Goal: Check status: Check status

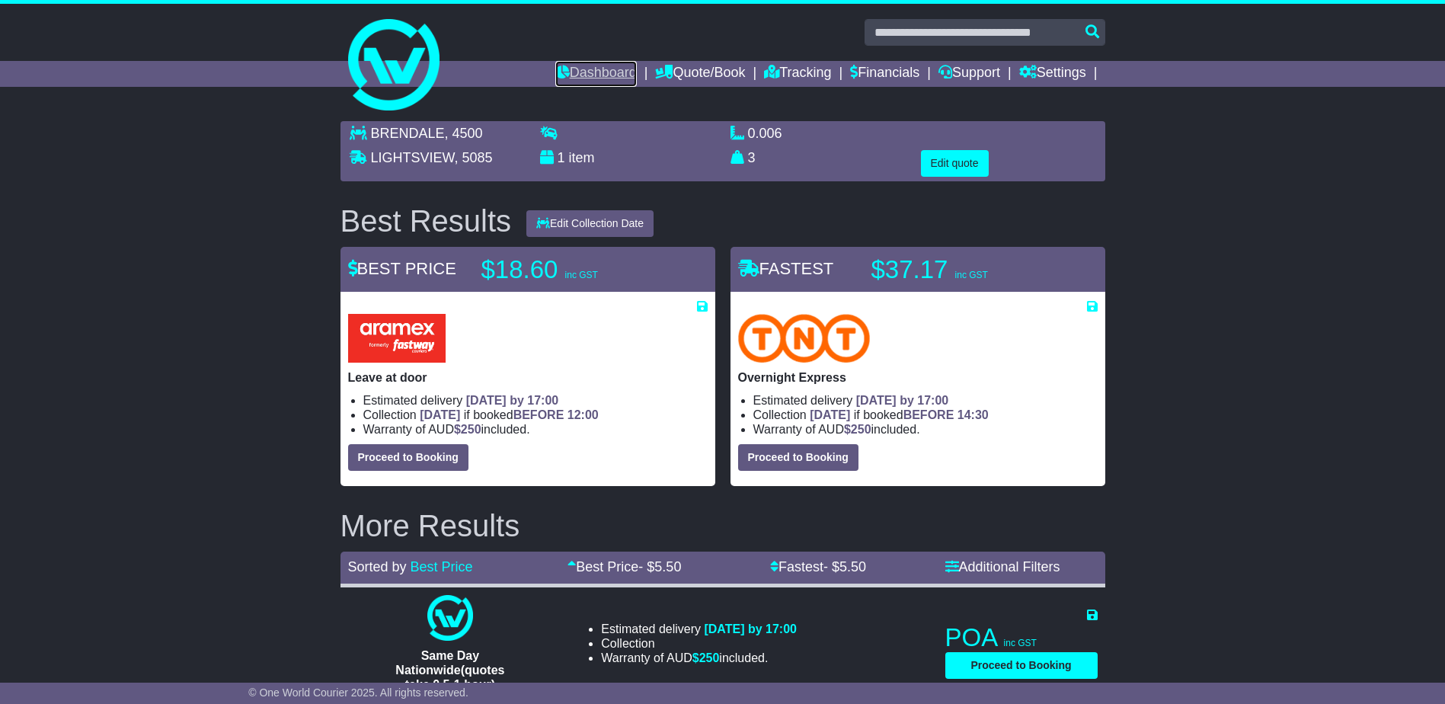
click at [578, 74] on link "Dashboard" at bounding box center [596, 74] width 82 height 26
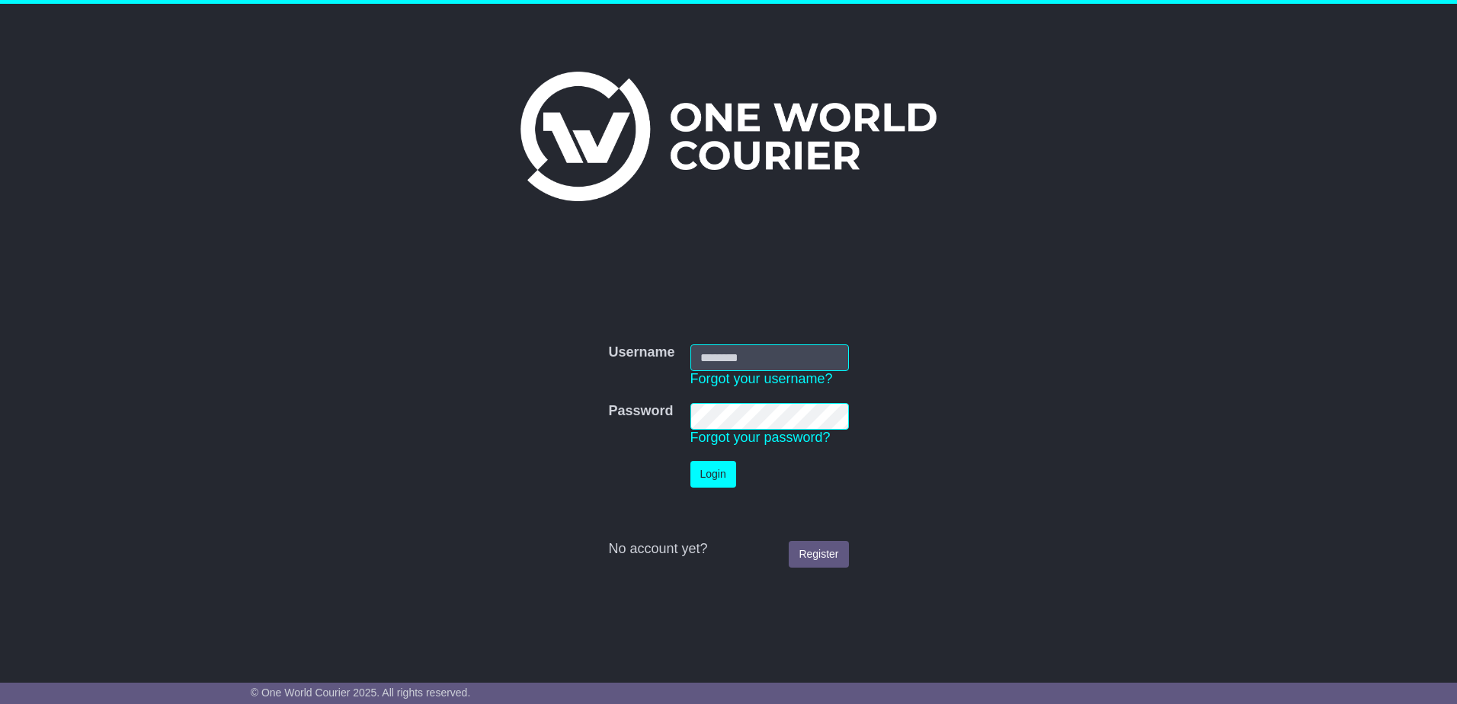
type input "**********"
click at [706, 475] on button "Login" at bounding box center [713, 474] width 46 height 27
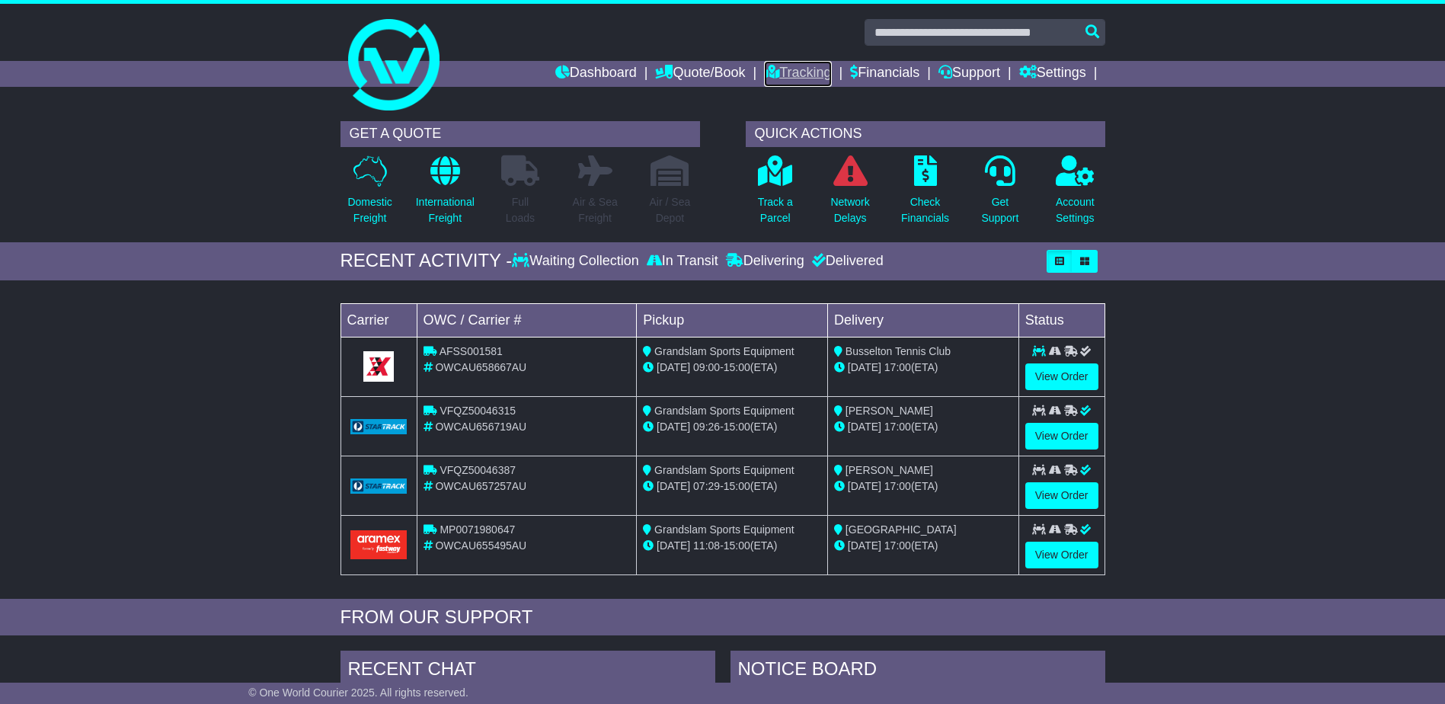
click at [821, 69] on link "Tracking" at bounding box center [797, 74] width 67 height 26
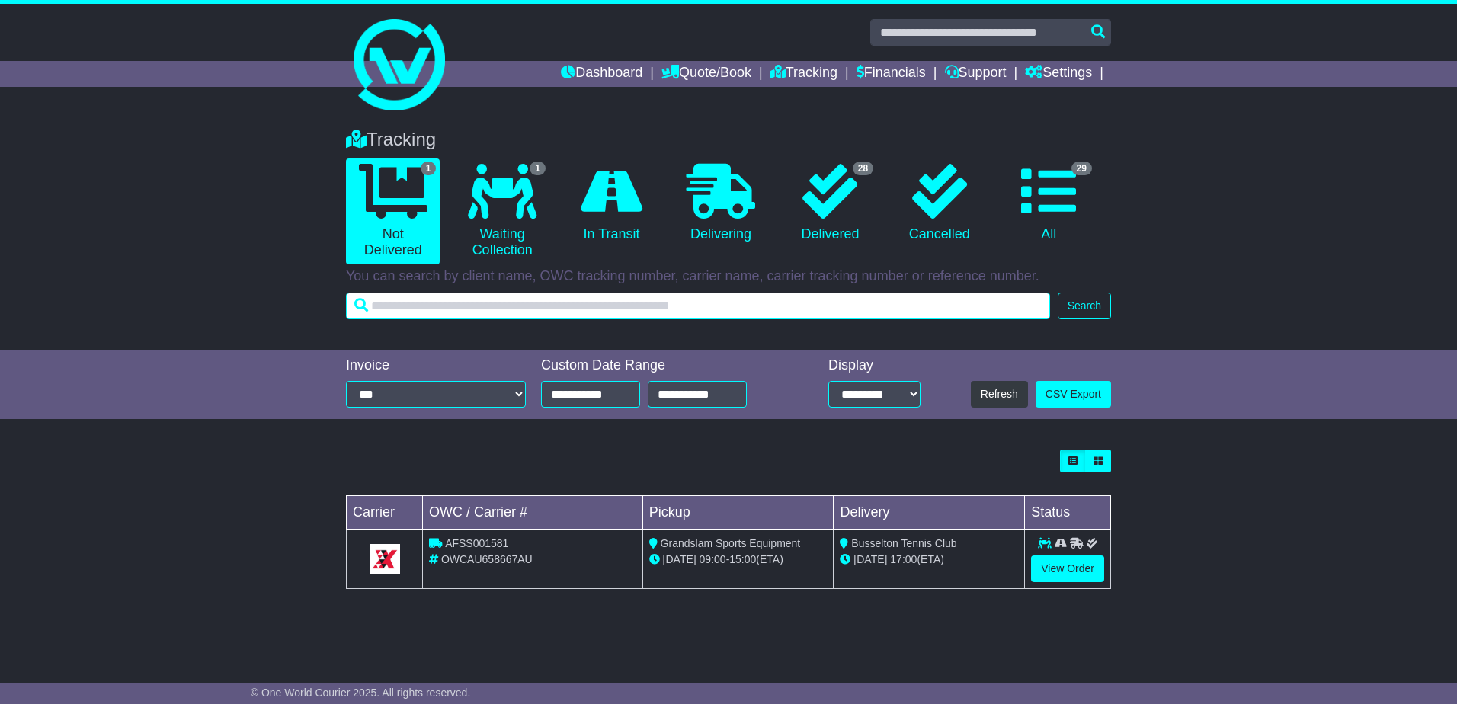
click at [425, 294] on input "text" at bounding box center [698, 306] width 704 height 27
type input "**********"
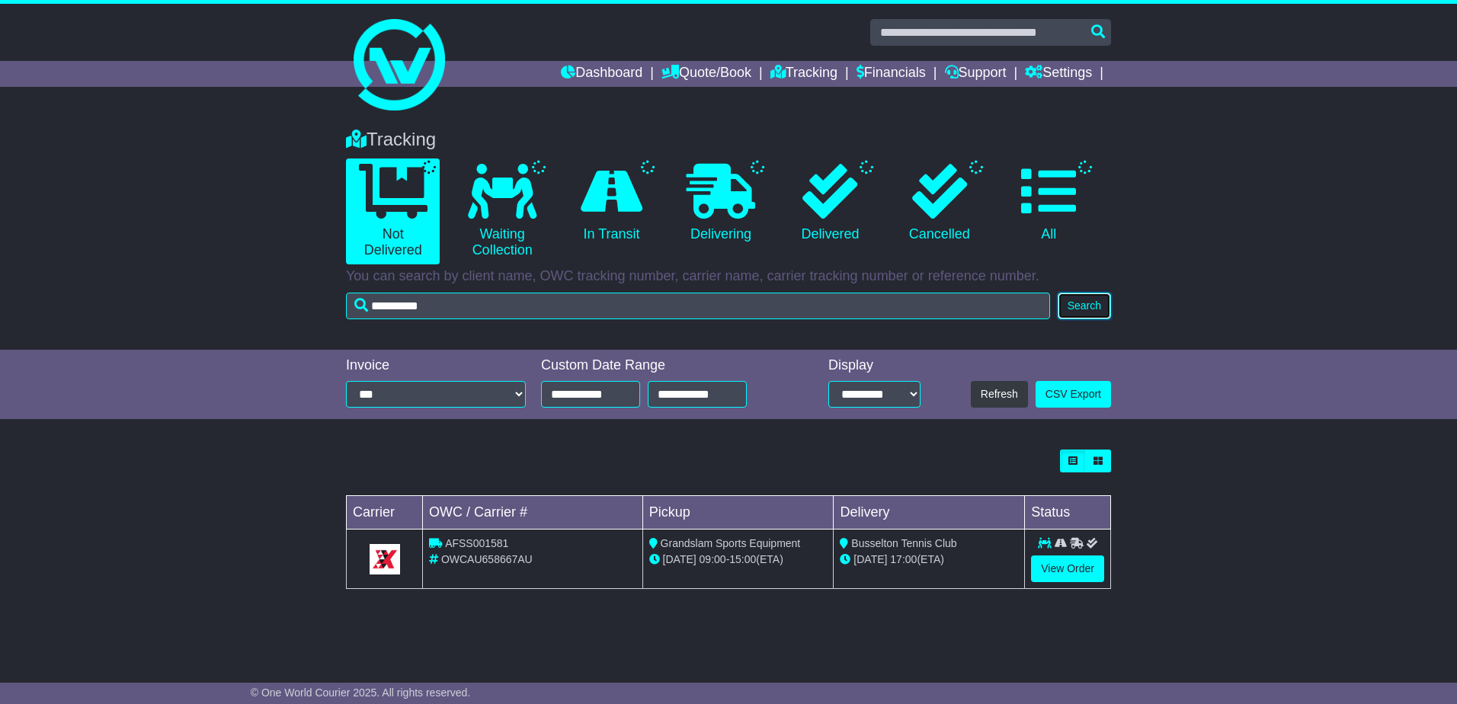
click at [1082, 303] on button "Search" at bounding box center [1084, 306] width 53 height 27
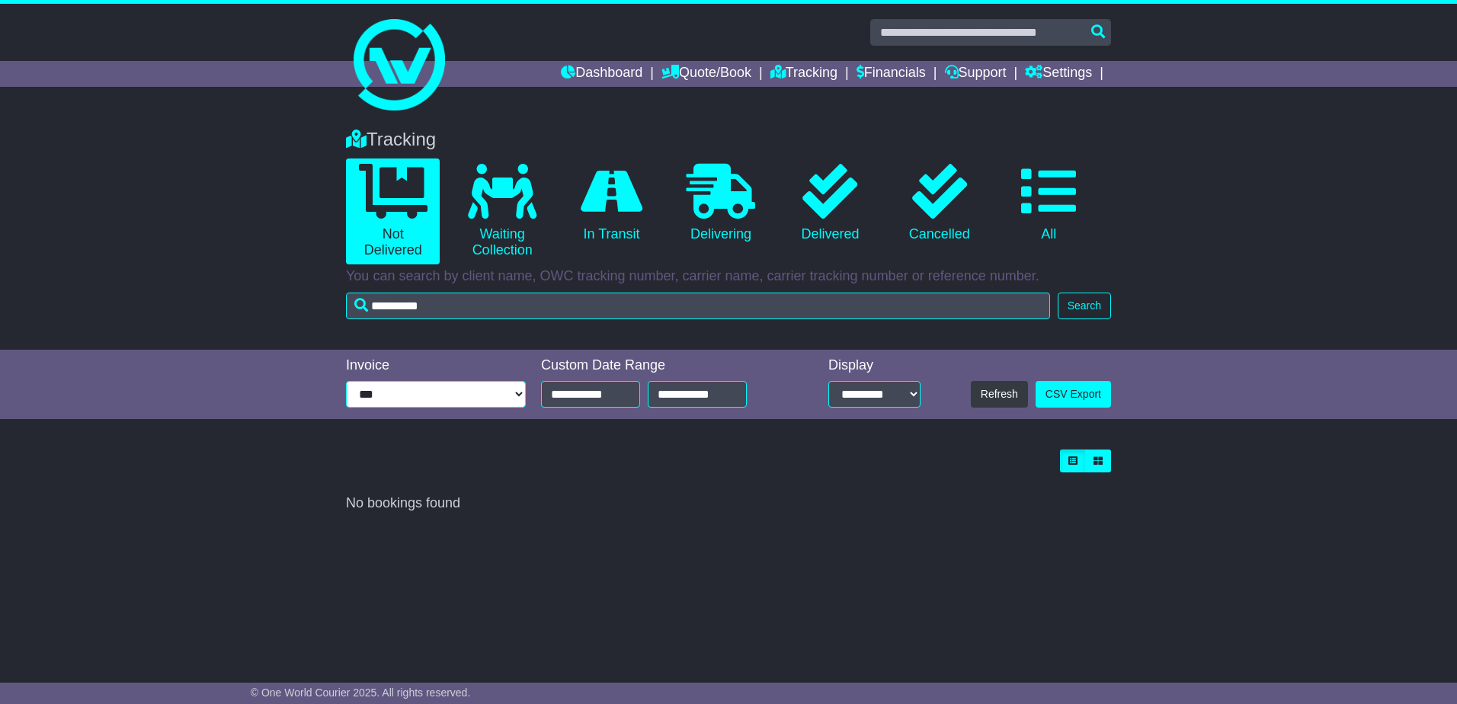
click at [521, 394] on select "**********" at bounding box center [436, 394] width 180 height 27
click at [629, 401] on input "**********" at bounding box center [590, 394] width 99 height 27
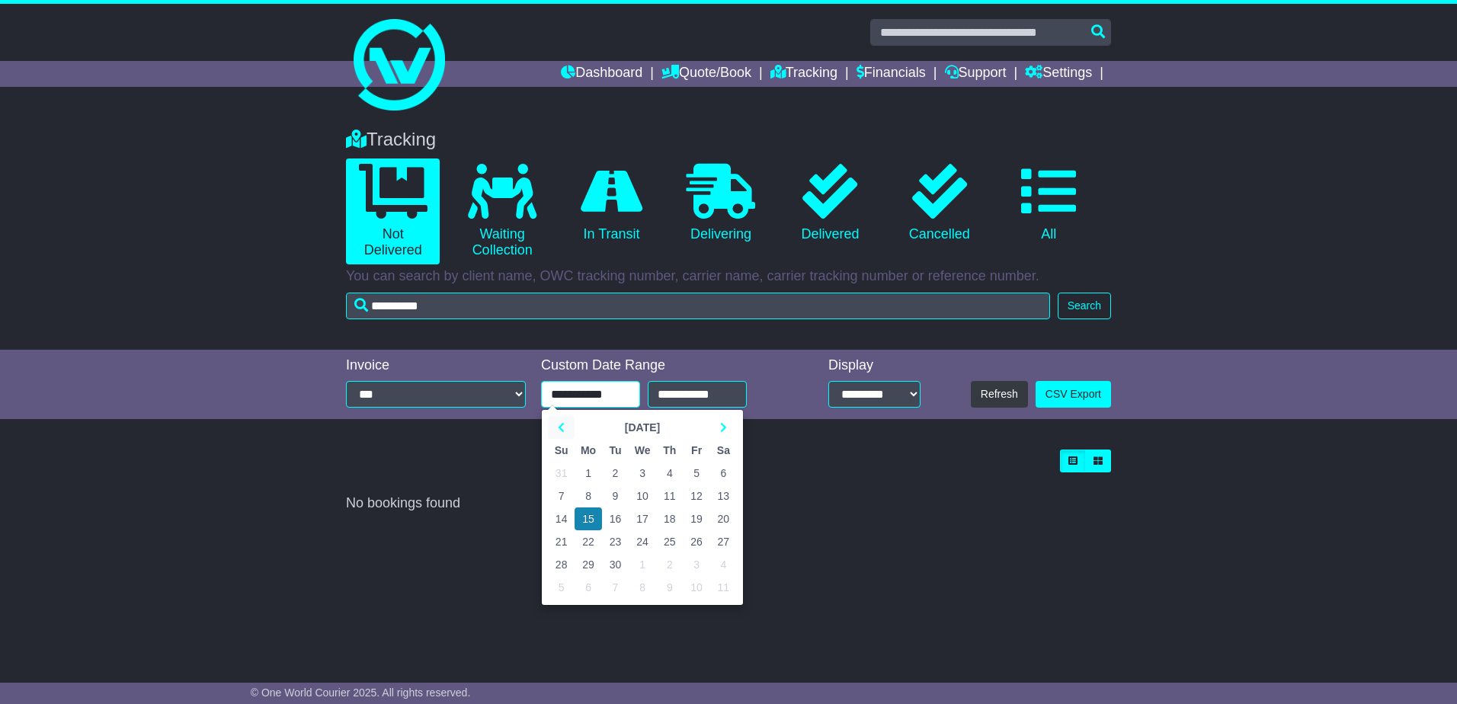
click at [565, 426] on icon at bounding box center [561, 427] width 7 height 11
click at [614, 470] on td "1" at bounding box center [615, 473] width 27 height 23
type input "**********"
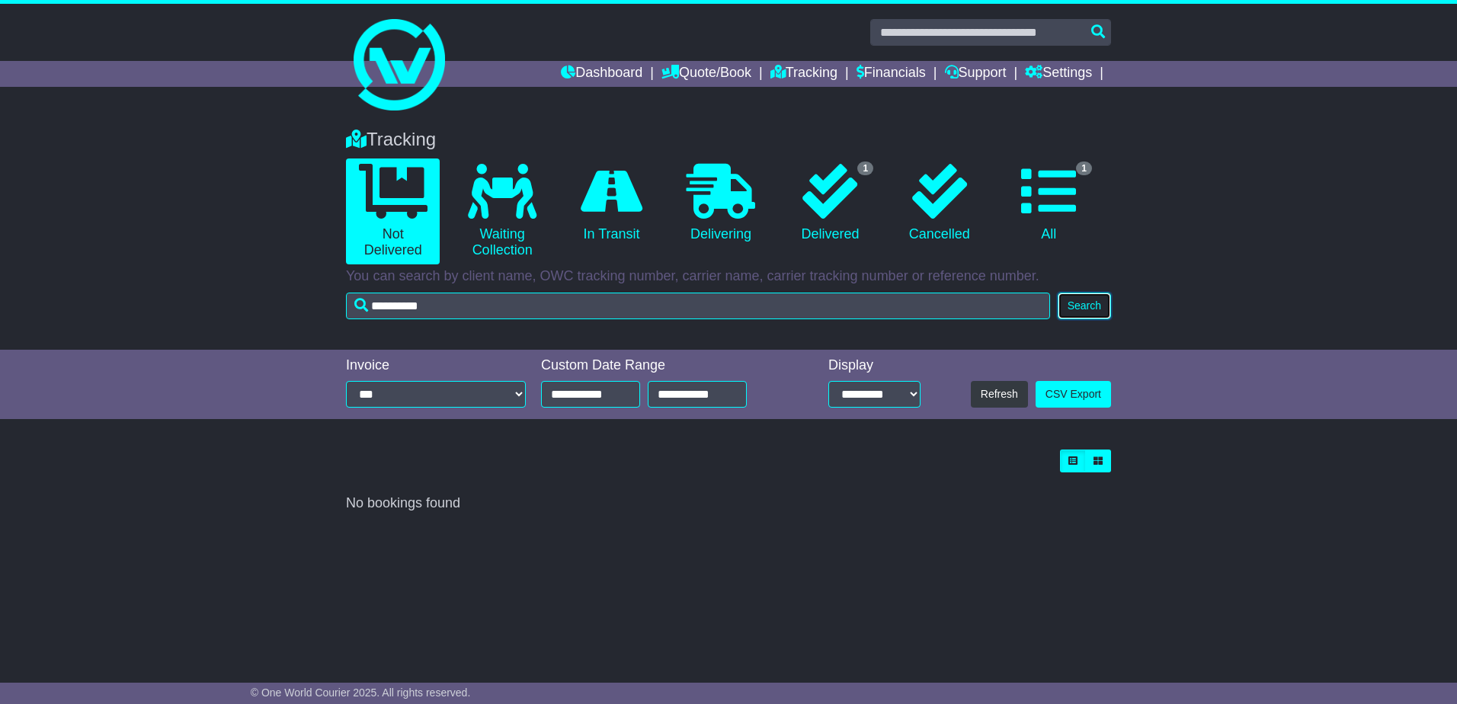
click at [1080, 309] on button "Search" at bounding box center [1084, 306] width 53 height 27
click at [1054, 168] on icon at bounding box center [1048, 191] width 55 height 55
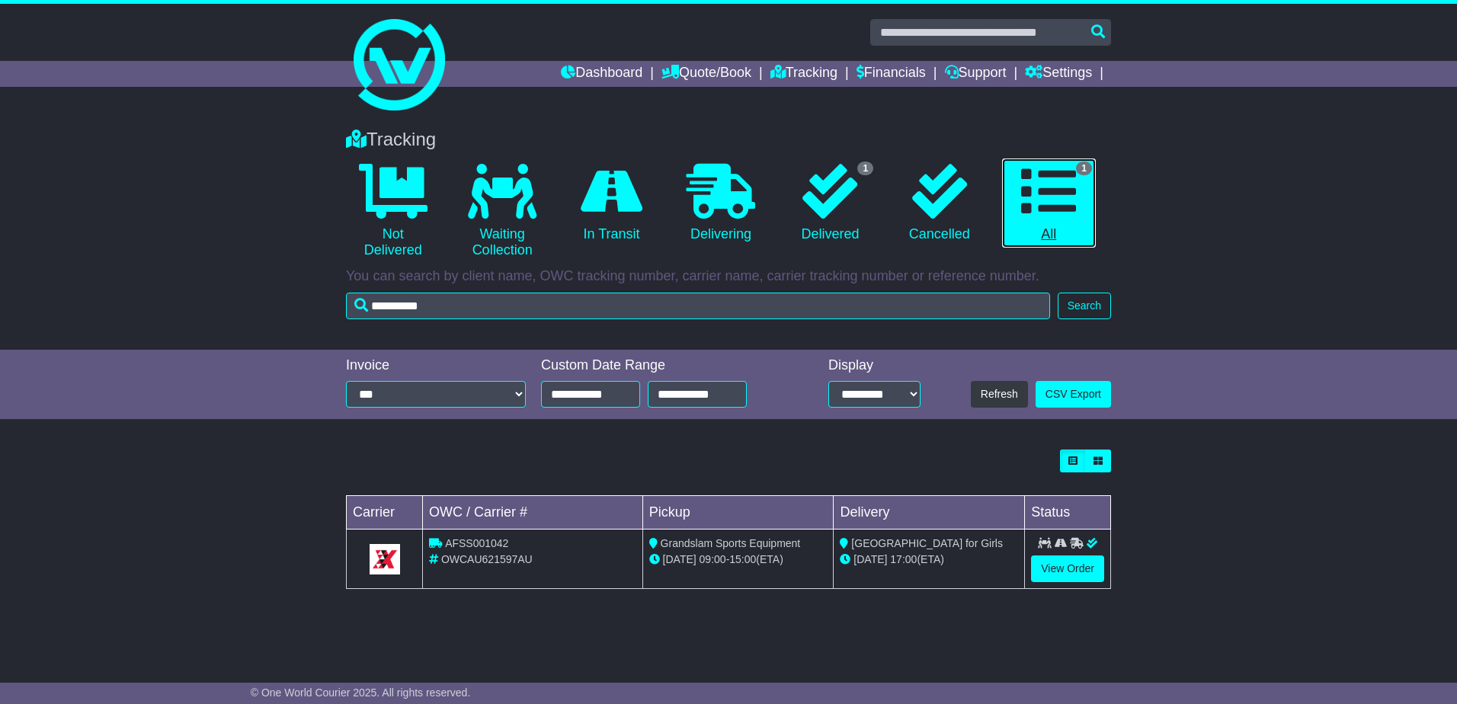
click at [1048, 245] on link "1 All" at bounding box center [1049, 203] width 94 height 90
click at [1067, 576] on link "View Order" at bounding box center [1067, 568] width 73 height 27
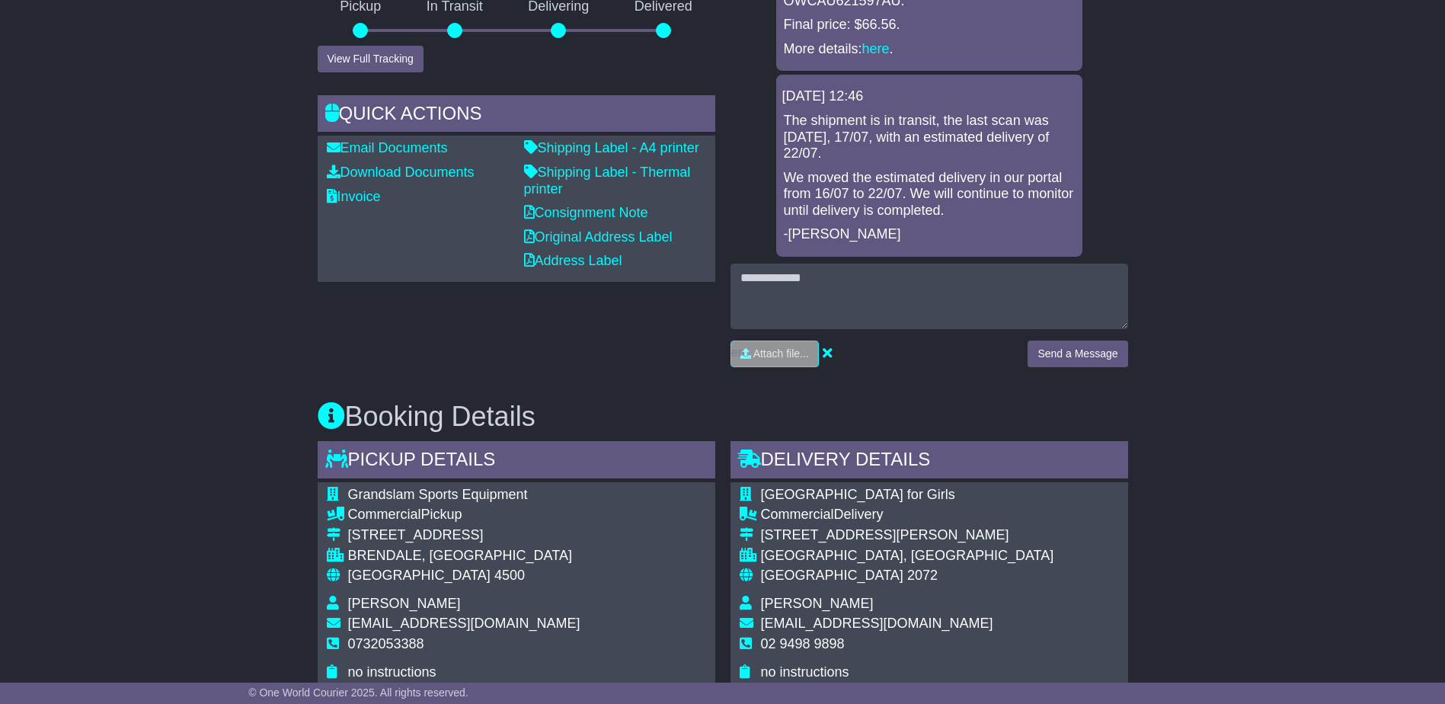
scroll to position [482, 0]
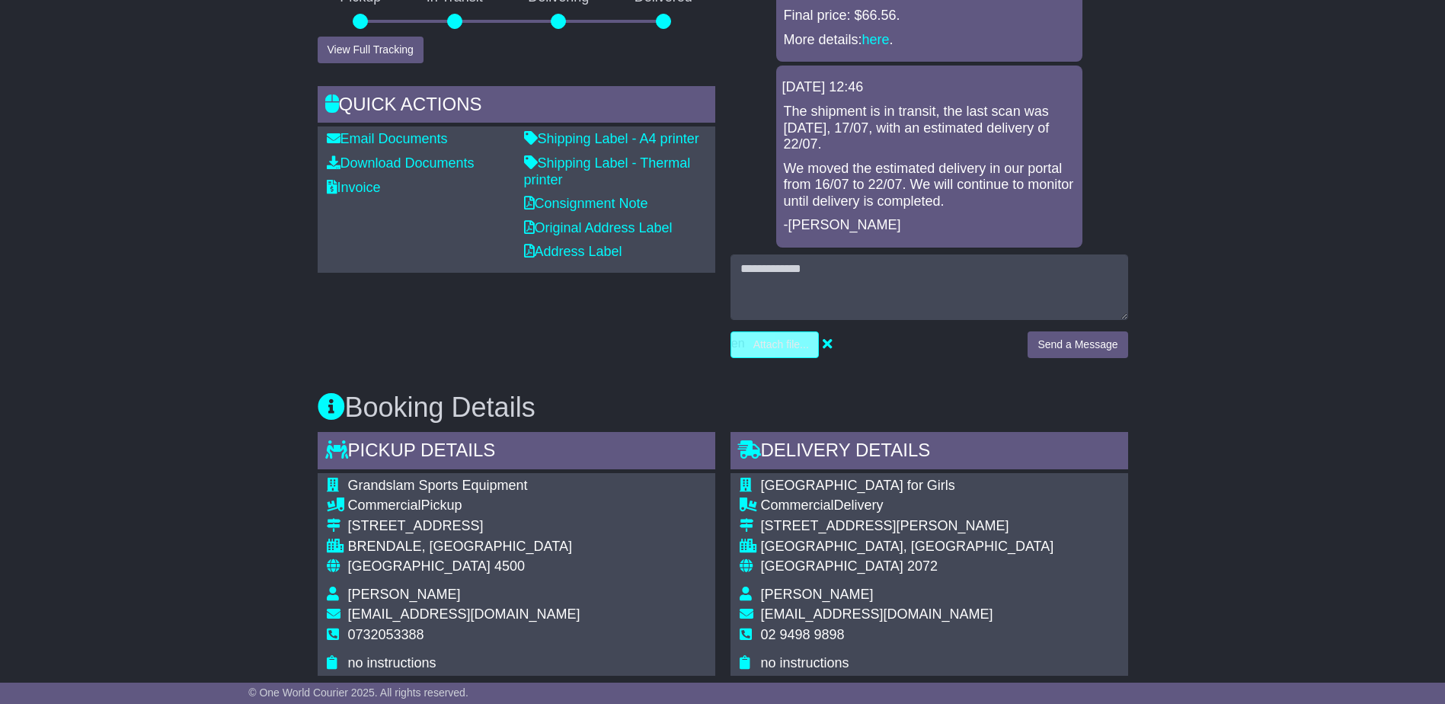
click at [766, 332] on input "file" at bounding box center [702, 344] width 231 height 25
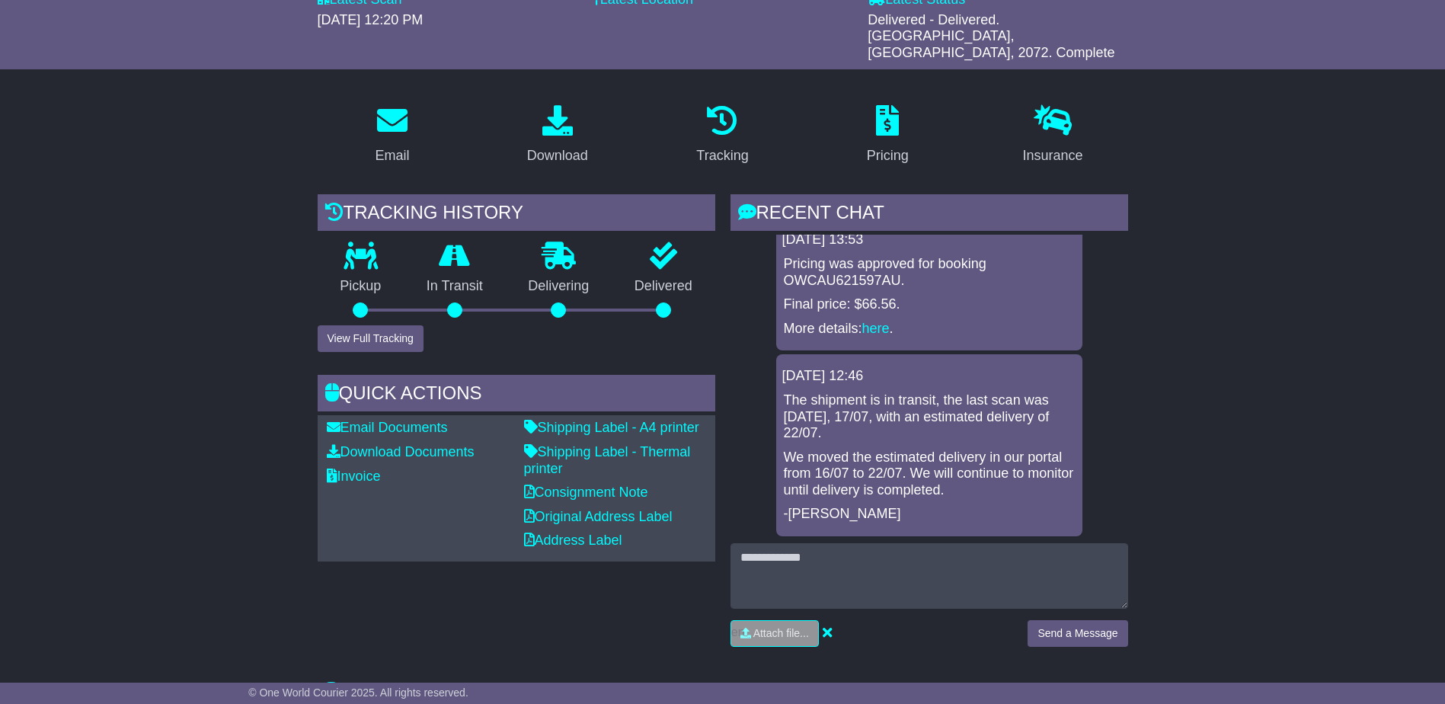
scroll to position [177, 0]
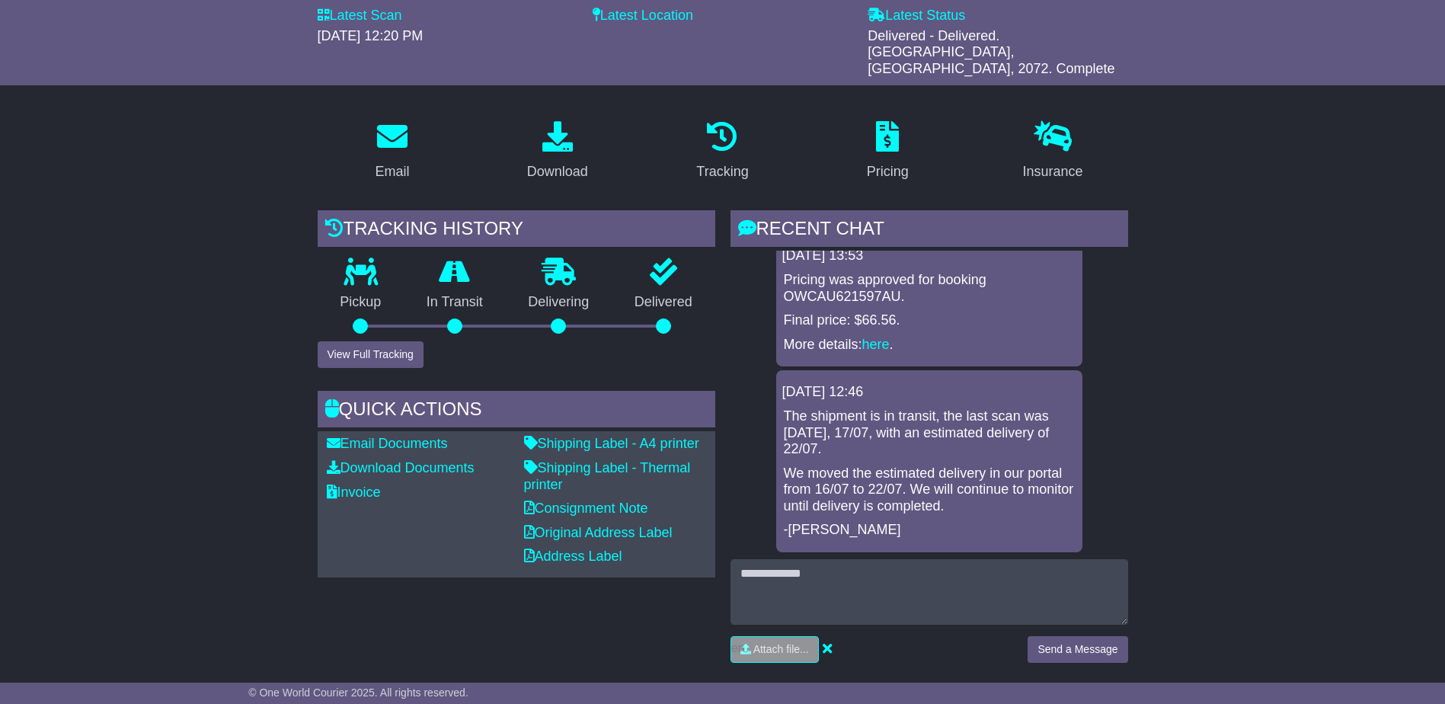
click at [862, 337] on p "More details: here ." at bounding box center [929, 345] width 291 height 17
click at [882, 337] on link "here" at bounding box center [875, 344] width 27 height 15
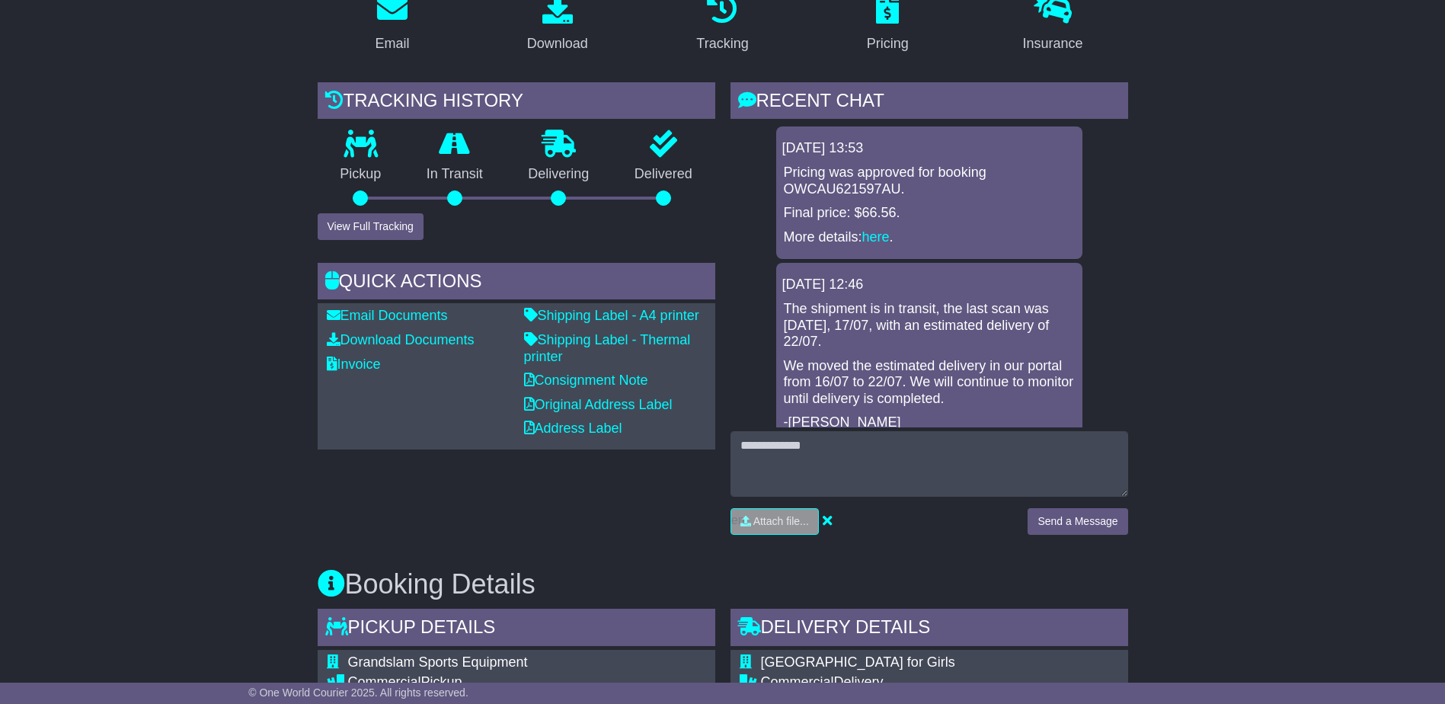
scroll to position [381, 0]
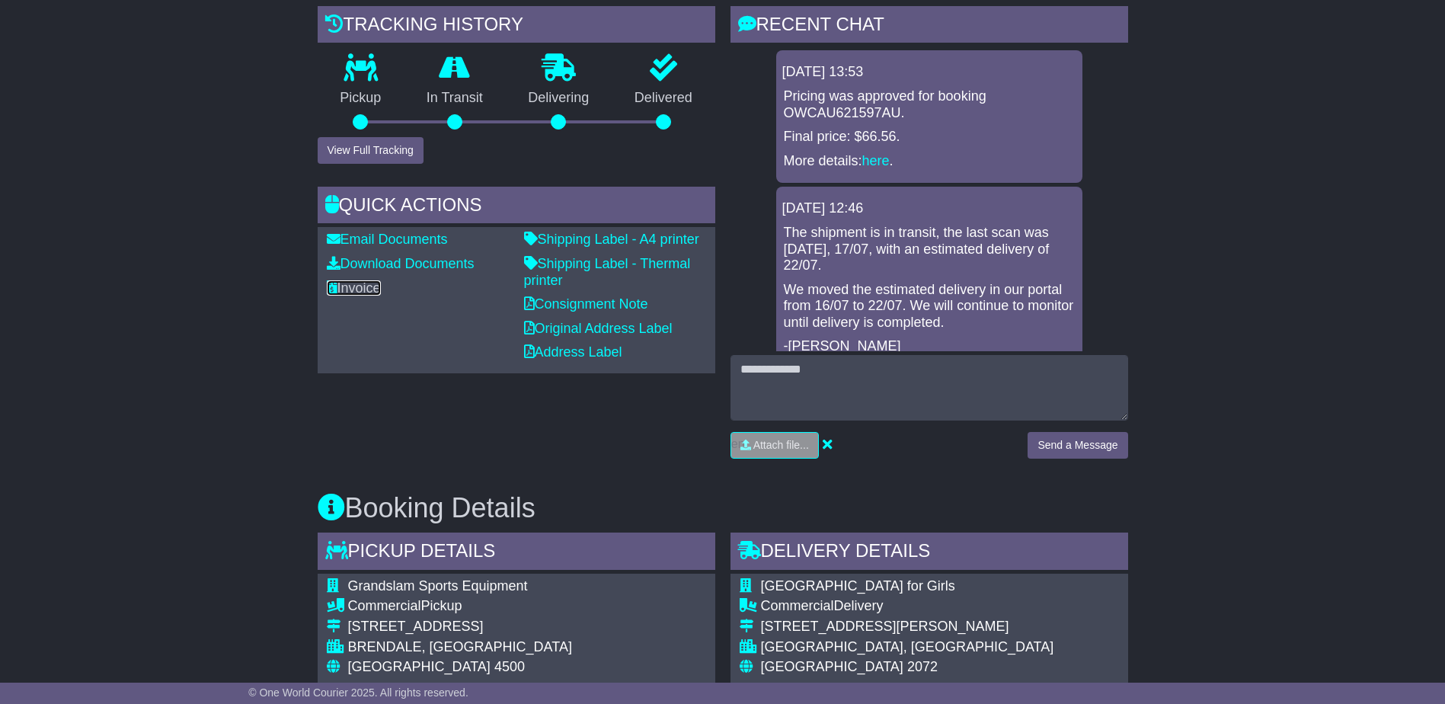
click at [358, 280] on link "Invoice" at bounding box center [354, 287] width 54 height 15
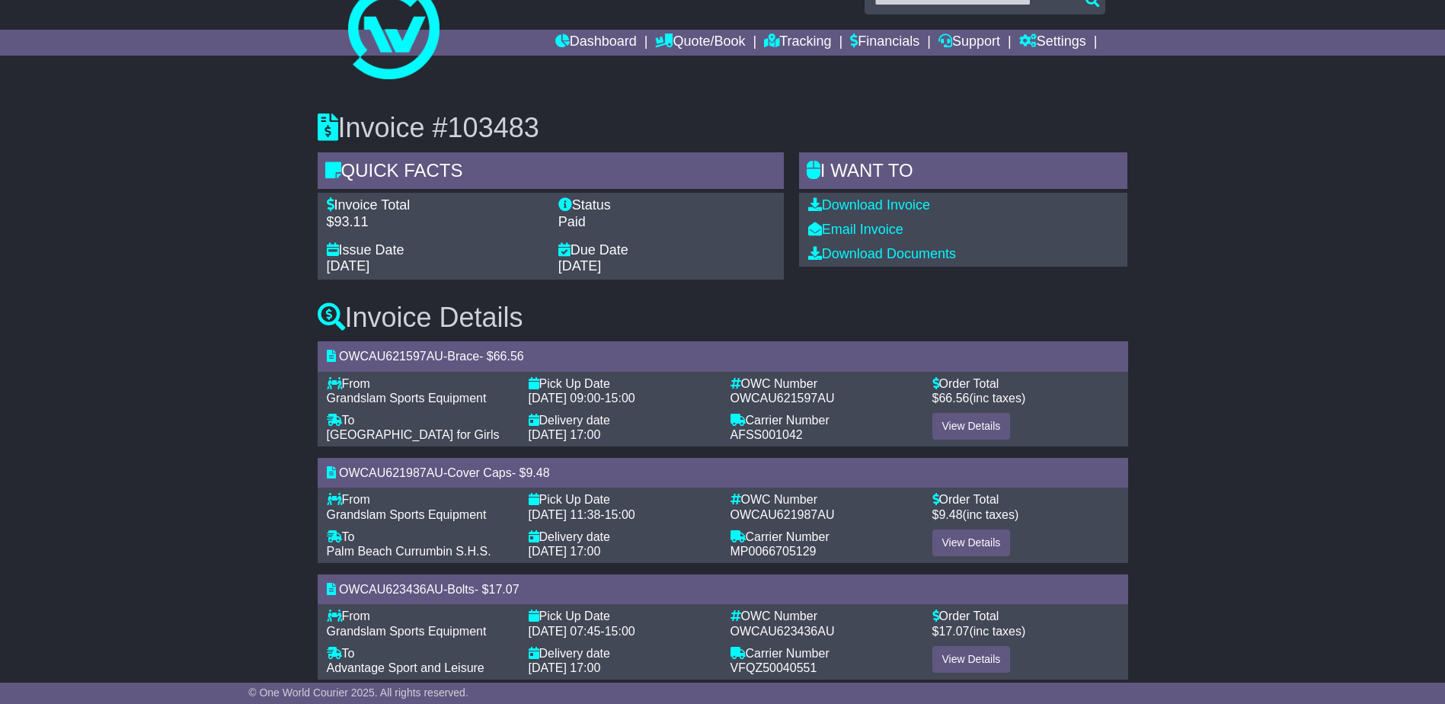
scroll to position [56, 0]
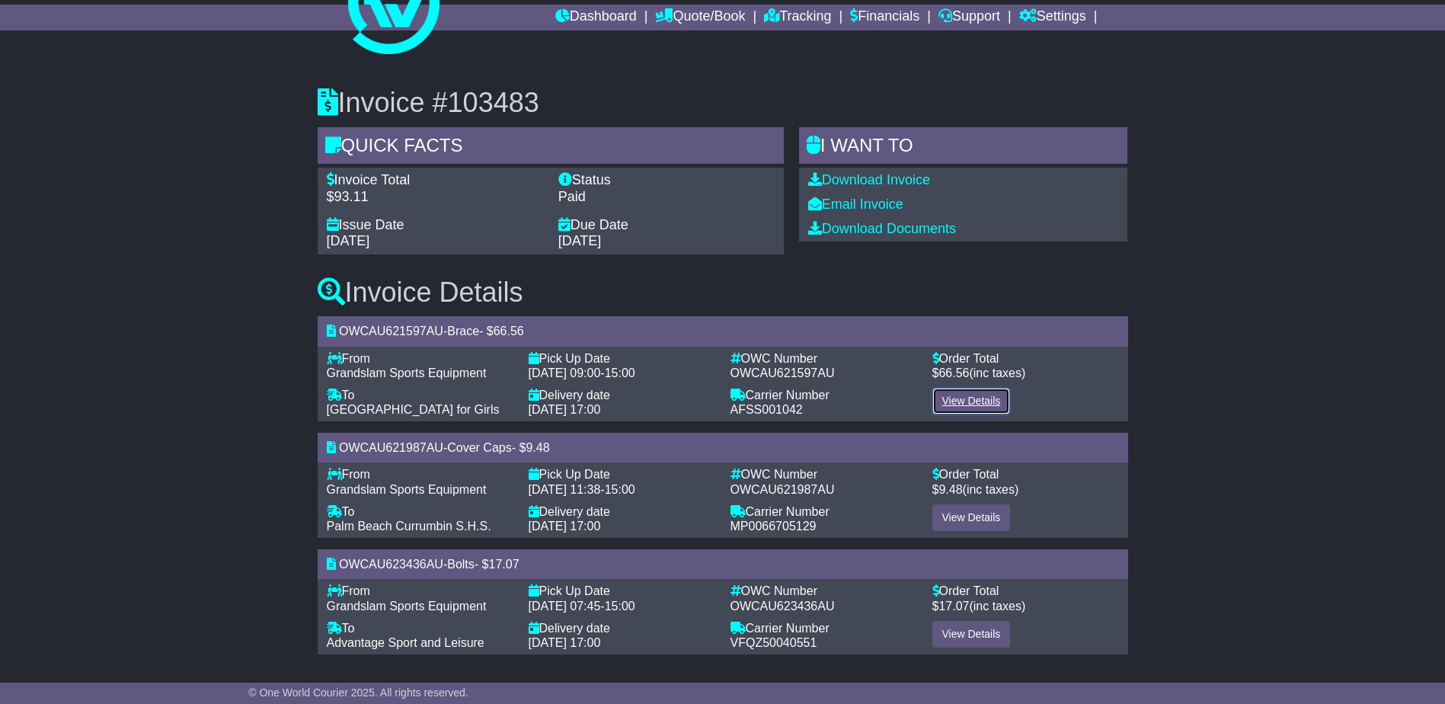
click at [965, 405] on link "View Details" at bounding box center [972, 401] width 78 height 27
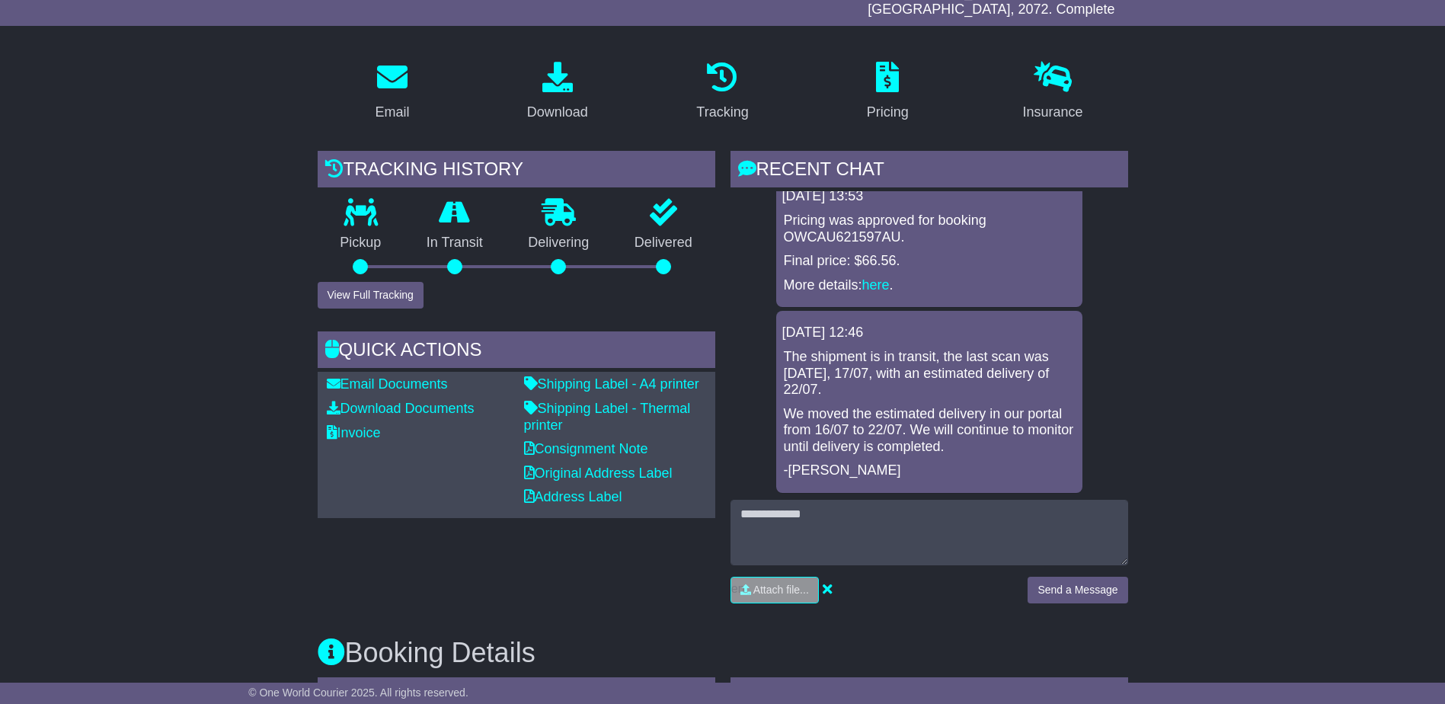
scroll to position [229, 0]
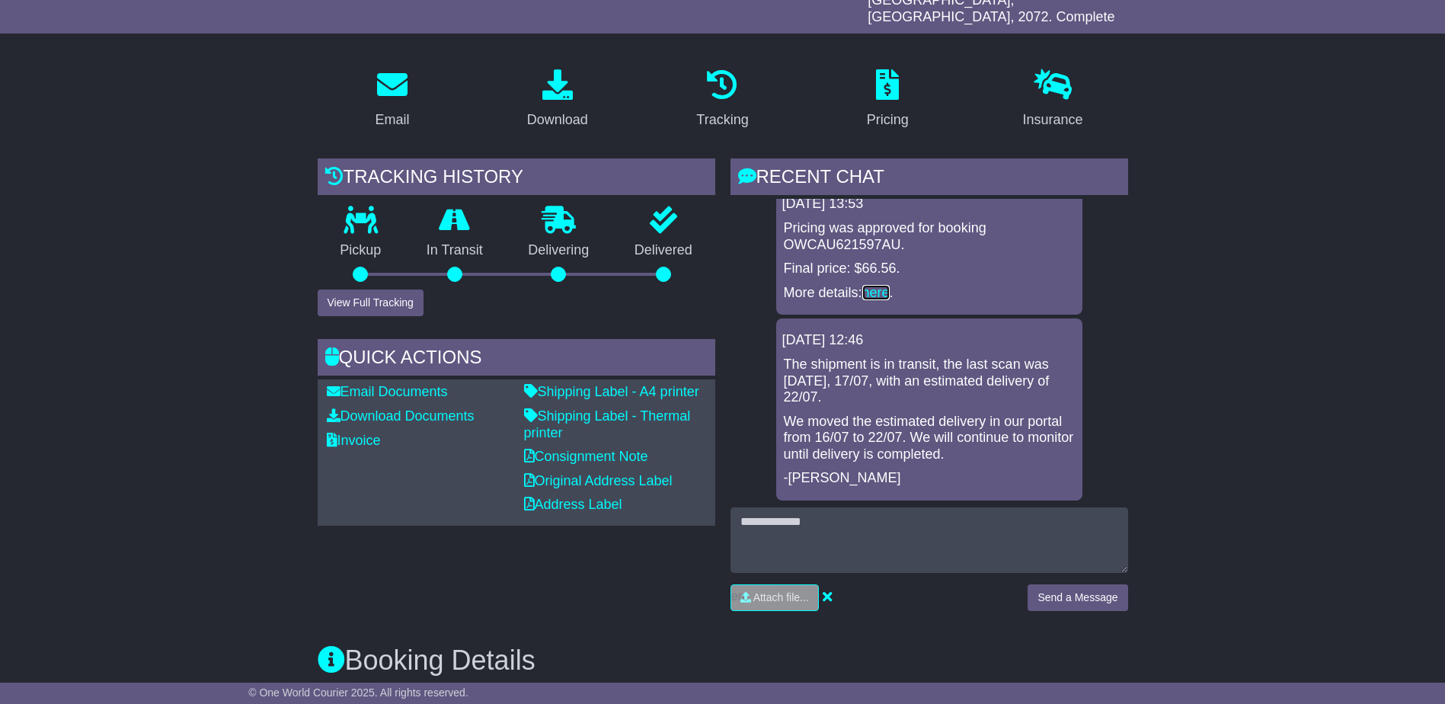
click at [889, 285] on link "here" at bounding box center [875, 292] width 27 height 15
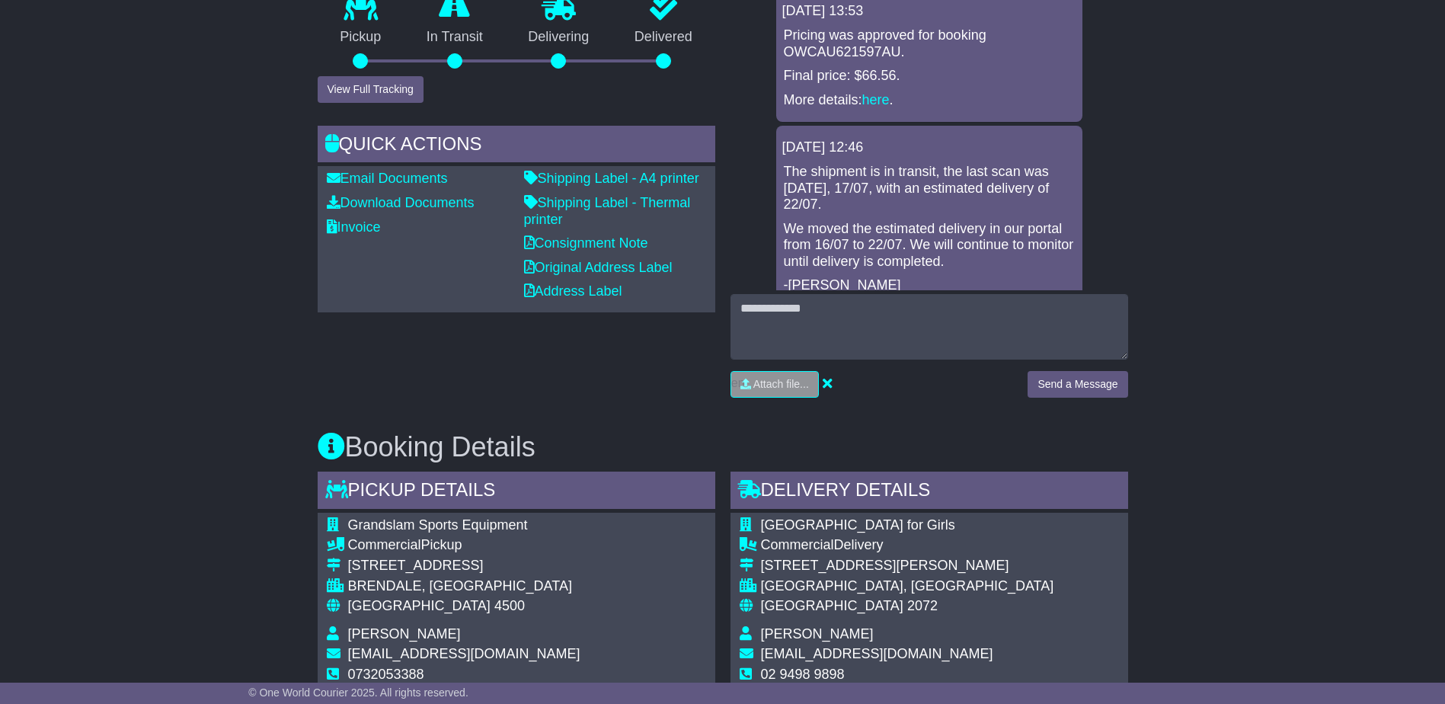
scroll to position [405, 0]
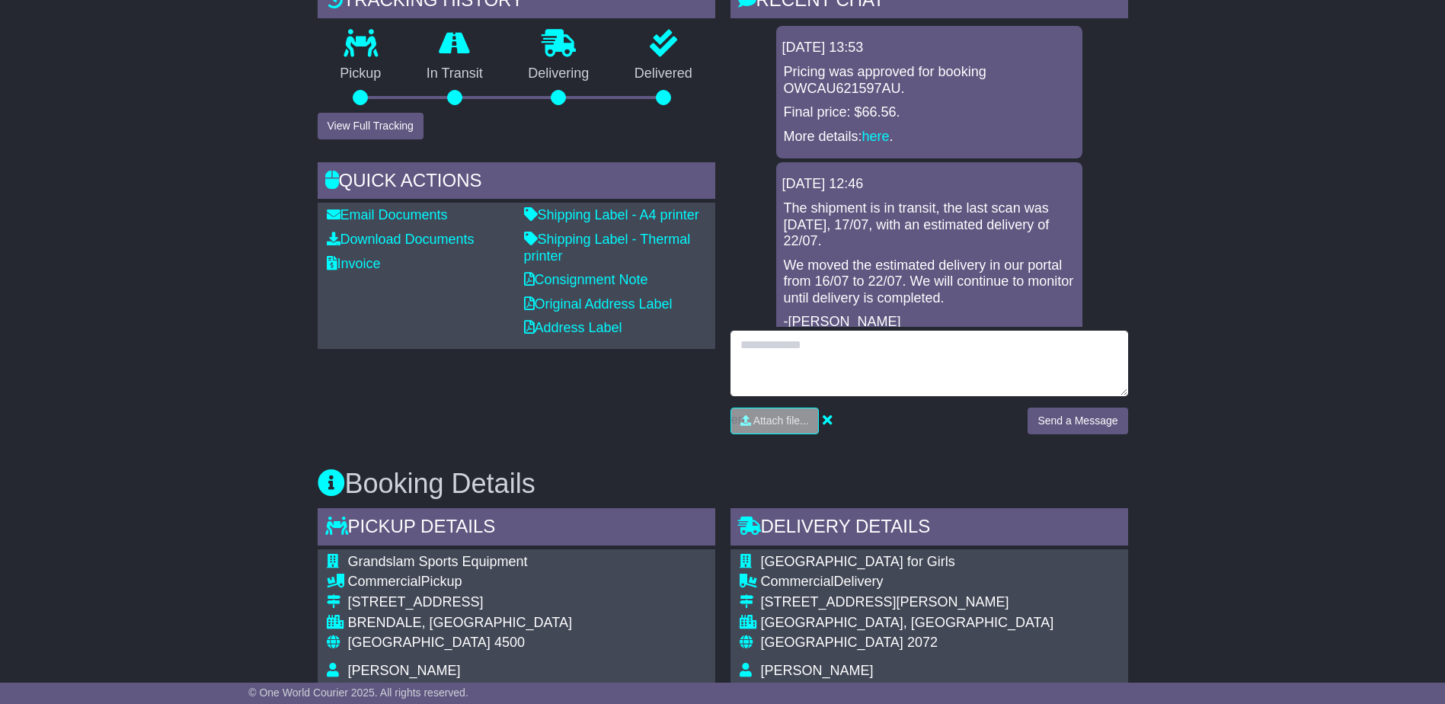
click at [821, 331] on textarea at bounding box center [930, 364] width 398 height 66
drag, startPoint x: 1000, startPoint y: 329, endPoint x: 972, endPoint y: 321, distance: 29.4
click at [972, 331] on textarea "**********" at bounding box center [930, 364] width 398 height 66
type textarea "**********"
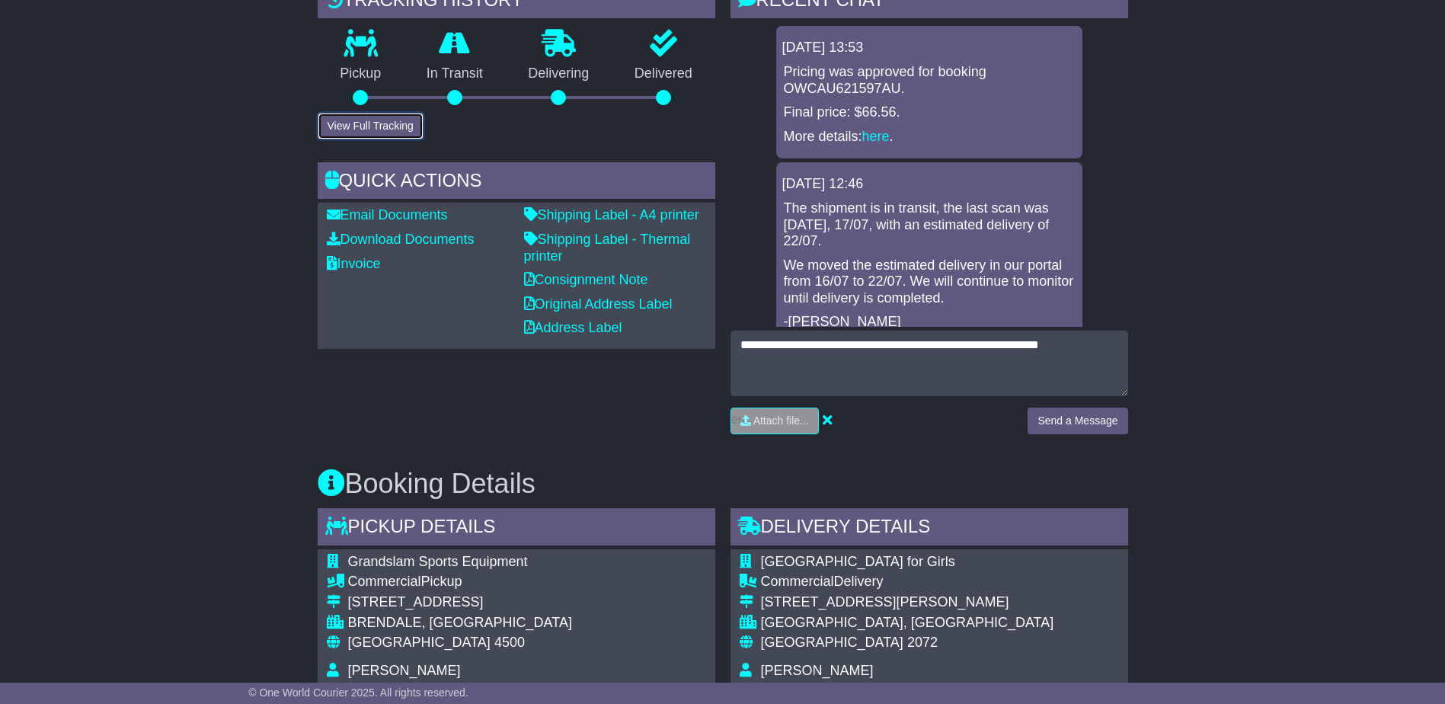
click at [404, 113] on button "View Full Tracking" at bounding box center [371, 126] width 106 height 27
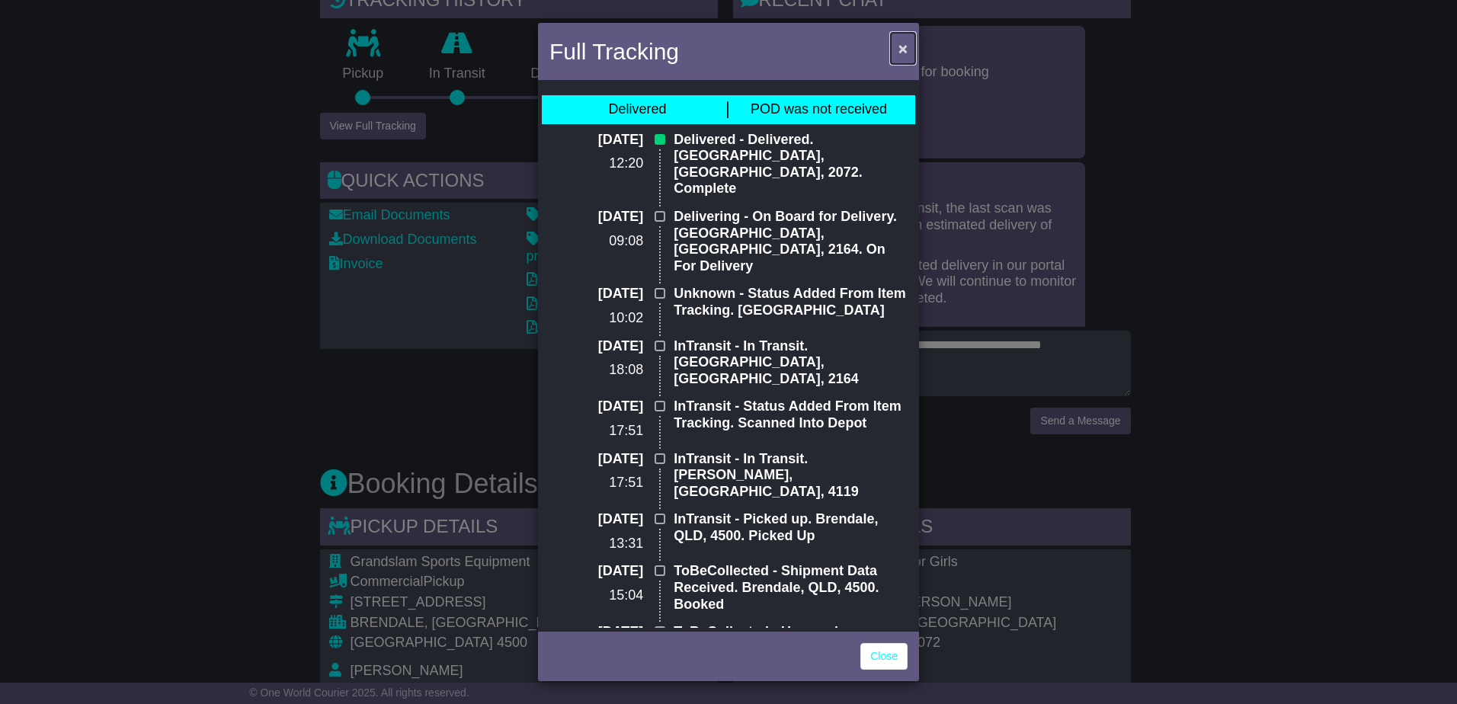
click at [902, 46] on span "×" at bounding box center [902, 49] width 9 height 18
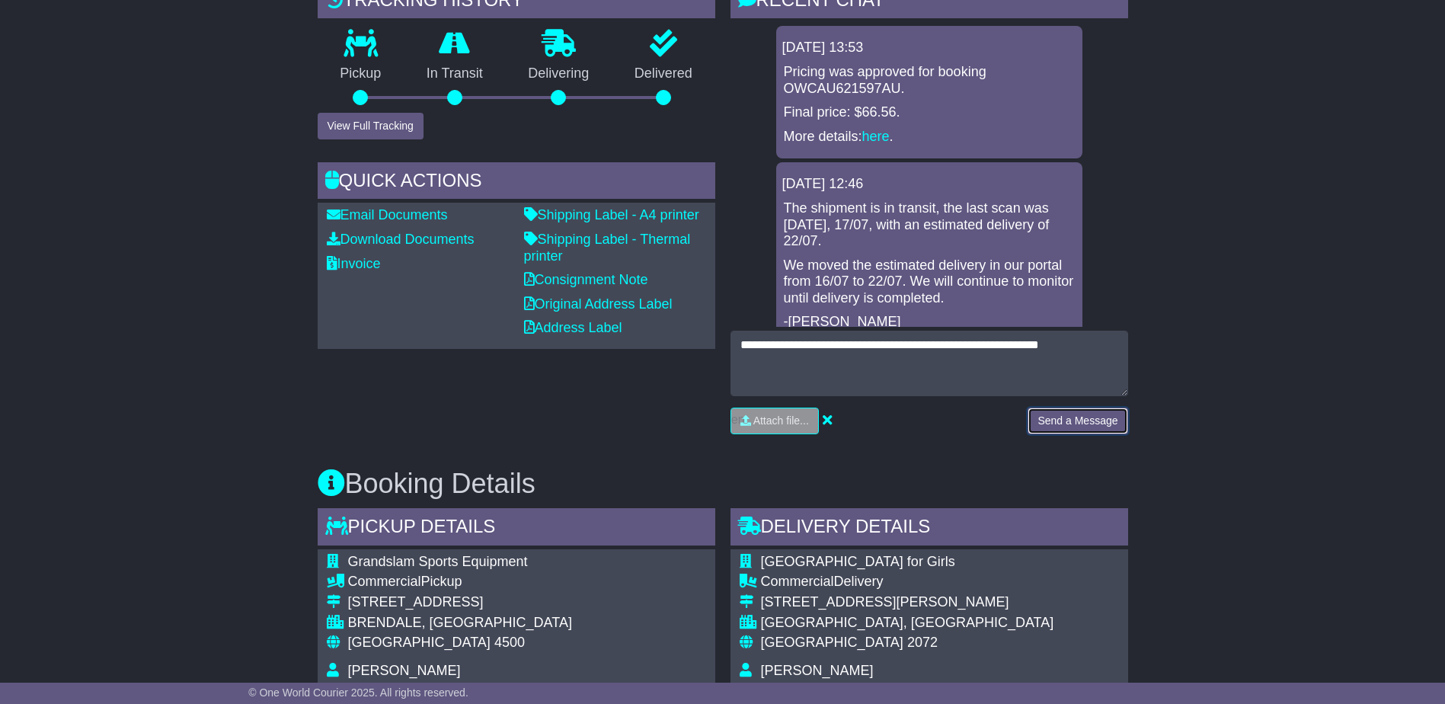
click at [1043, 408] on button "Send a Message" at bounding box center [1078, 421] width 100 height 27
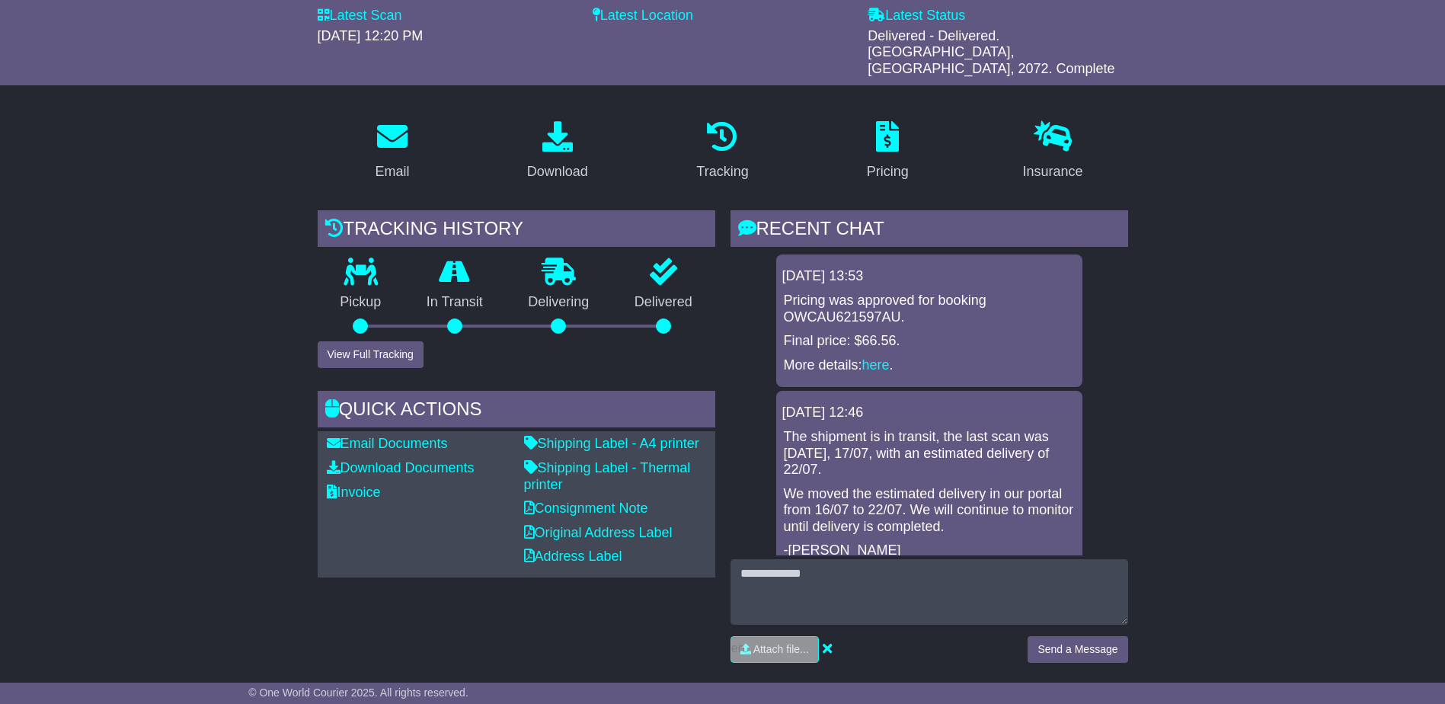
scroll to position [21, 0]
